Goal: Task Accomplishment & Management: Manage account settings

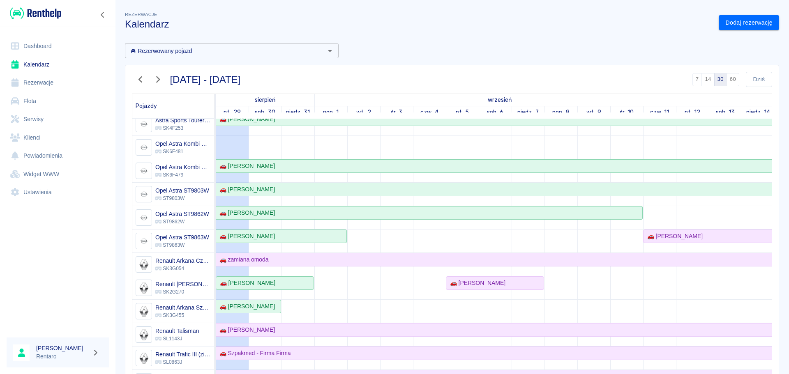
scroll to position [288, 0]
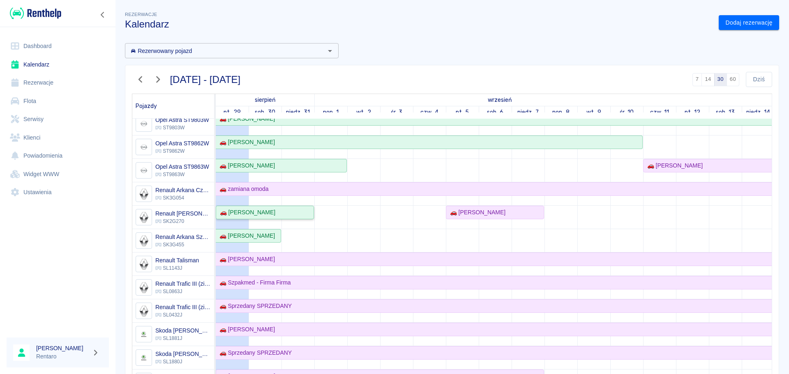
click at [307, 212] on div "🚗 [PERSON_NAME]" at bounding box center [264, 212] width 97 height 9
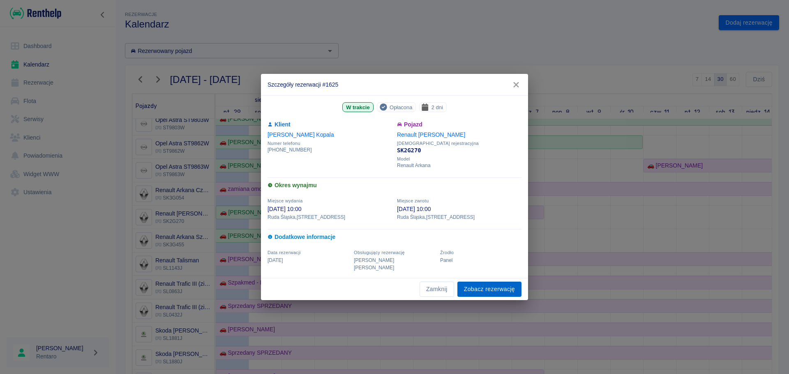
click at [473, 288] on link "Zobacz rezerwację" at bounding box center [489, 289] width 64 height 15
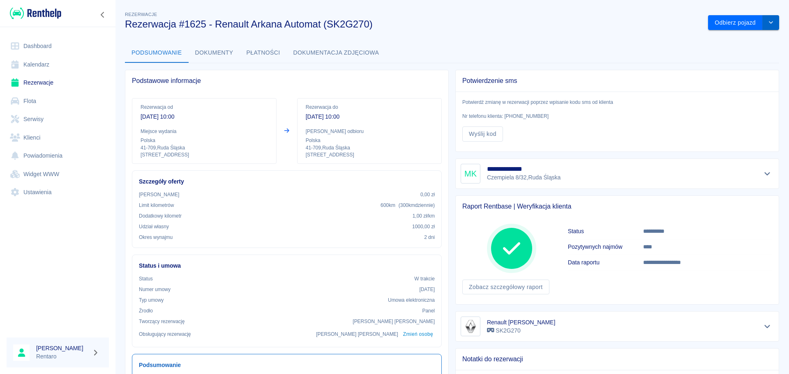
click at [767, 24] on icon "drop-down" at bounding box center [770, 22] width 7 height 5
click at [743, 36] on li "Przedłuż rezerwację" at bounding box center [737, 40] width 64 height 14
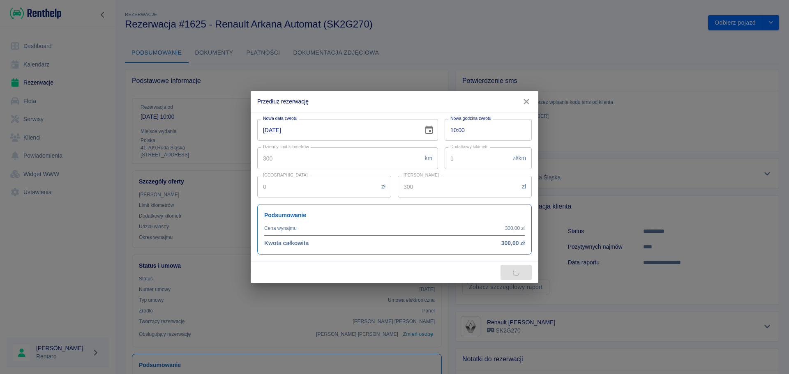
type input "318"
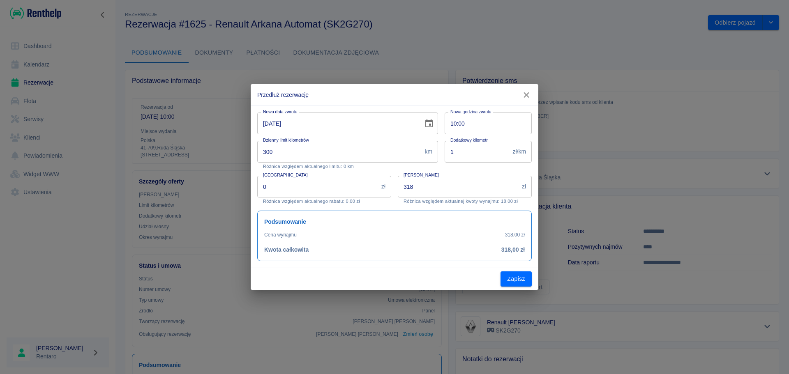
click at [466, 120] on input "10:00" at bounding box center [484, 124] width 81 height 22
type input "18:00"
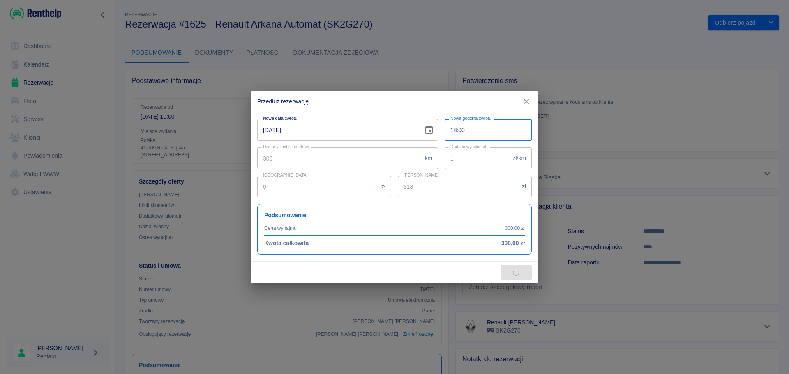
type input "477"
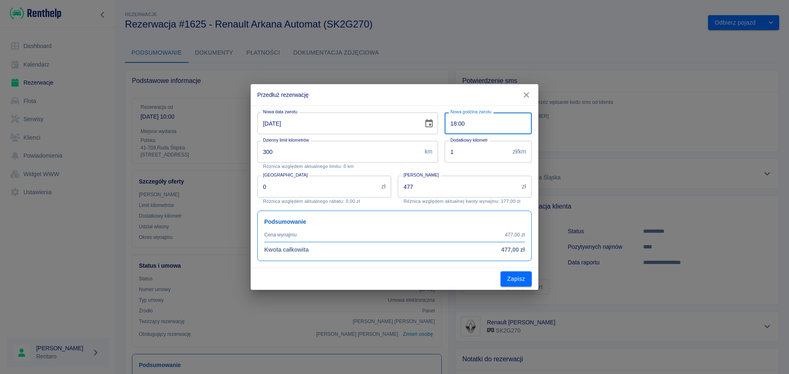
type input "18:00"
click at [421, 186] on input "477" at bounding box center [458, 187] width 121 height 22
click at [422, 187] on input "477" at bounding box center [458, 187] width 121 height 22
click at [422, 188] on input "477" at bounding box center [458, 187] width 121 height 22
type input "4"
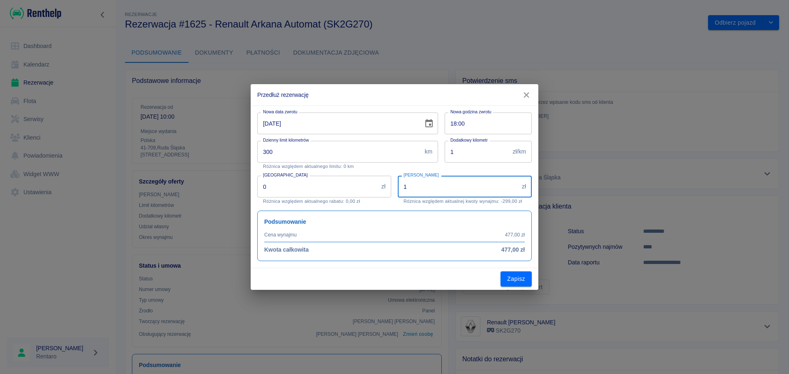
type input "1"
click at [523, 284] on button "Zapisz" at bounding box center [515, 278] width 31 height 15
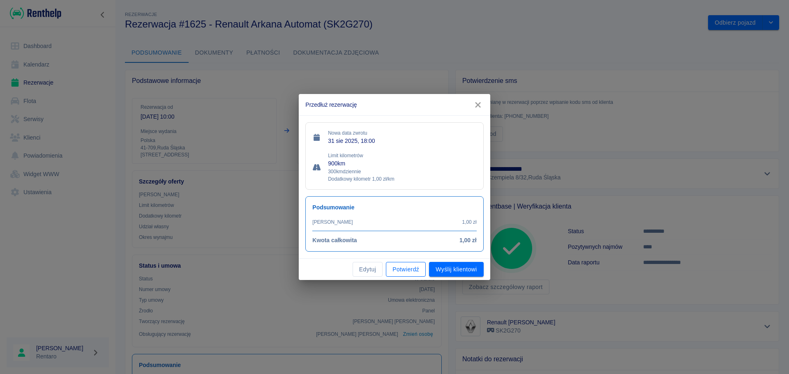
click at [410, 269] on button "Potwierdź" at bounding box center [406, 269] width 40 height 15
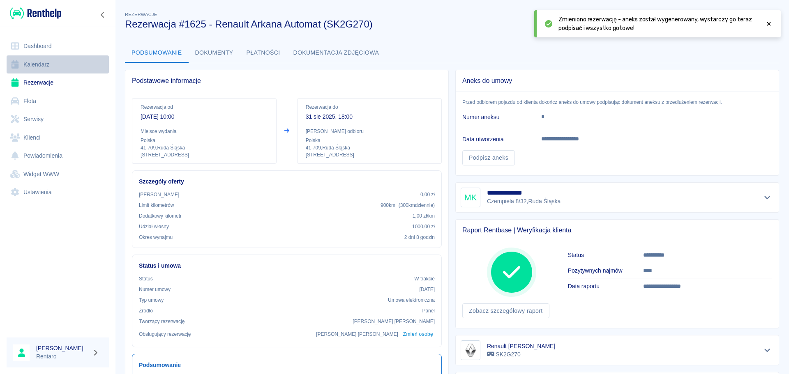
click at [39, 70] on link "Kalendarz" at bounding box center [58, 64] width 102 height 18
